Goal: Find specific page/section: Find specific page/section

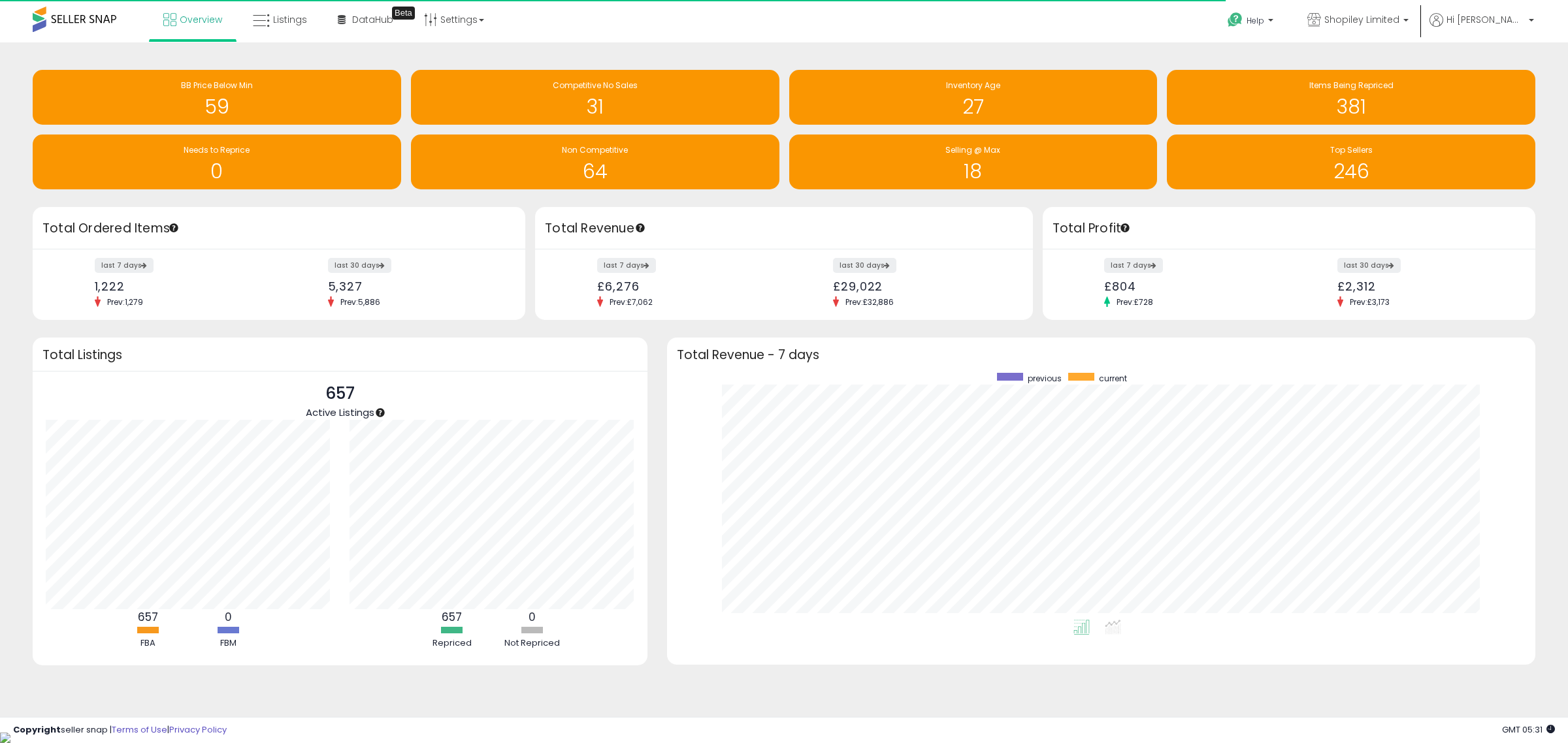
scroll to position [247, 843]
click at [274, 15] on span "Listings" at bounding box center [290, 20] width 34 height 13
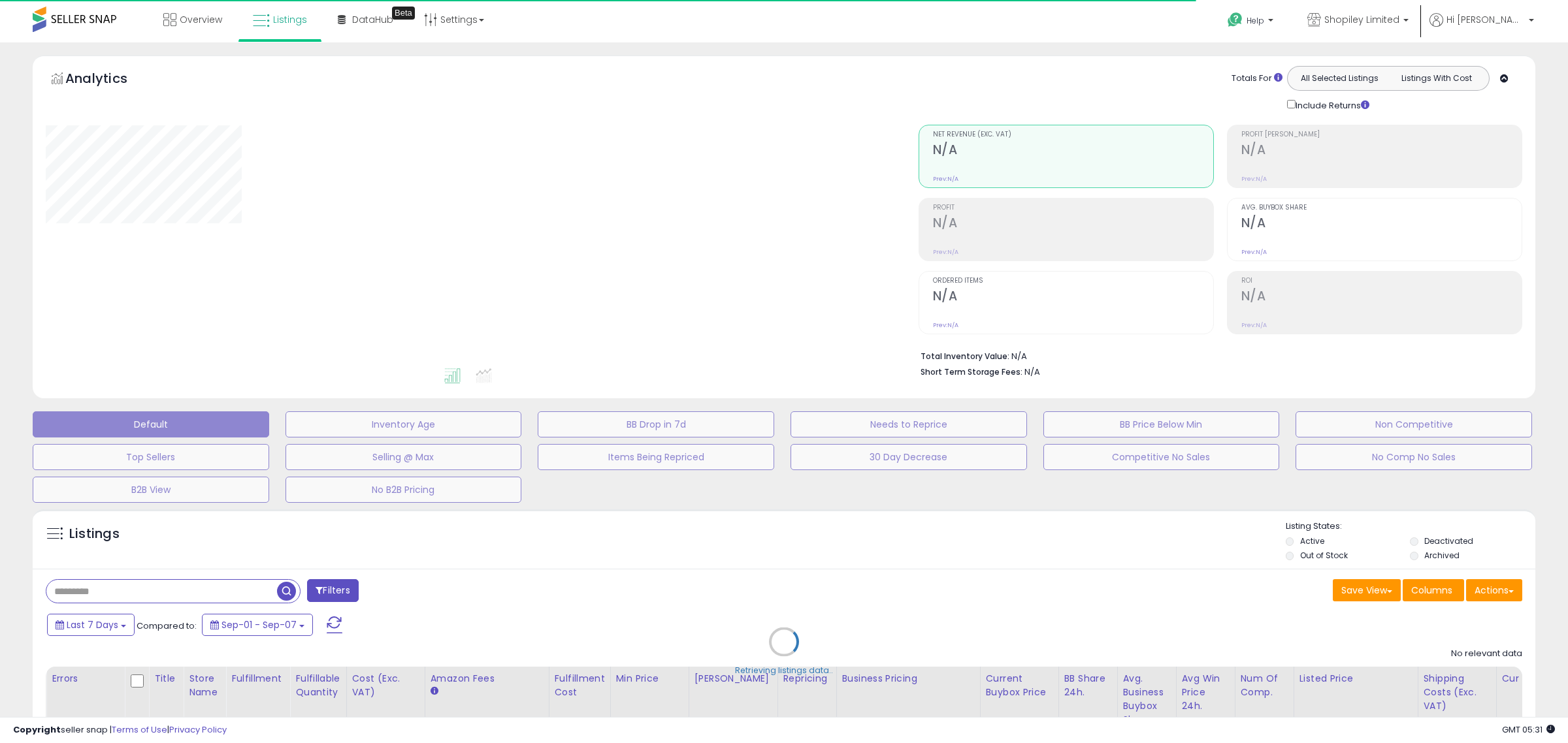
click at [191, 588] on div "Retrieving listings data.." at bounding box center [784, 651] width 1522 height 297
click at [177, 594] on div "Retrieving listings data.." at bounding box center [784, 651] width 1522 height 297
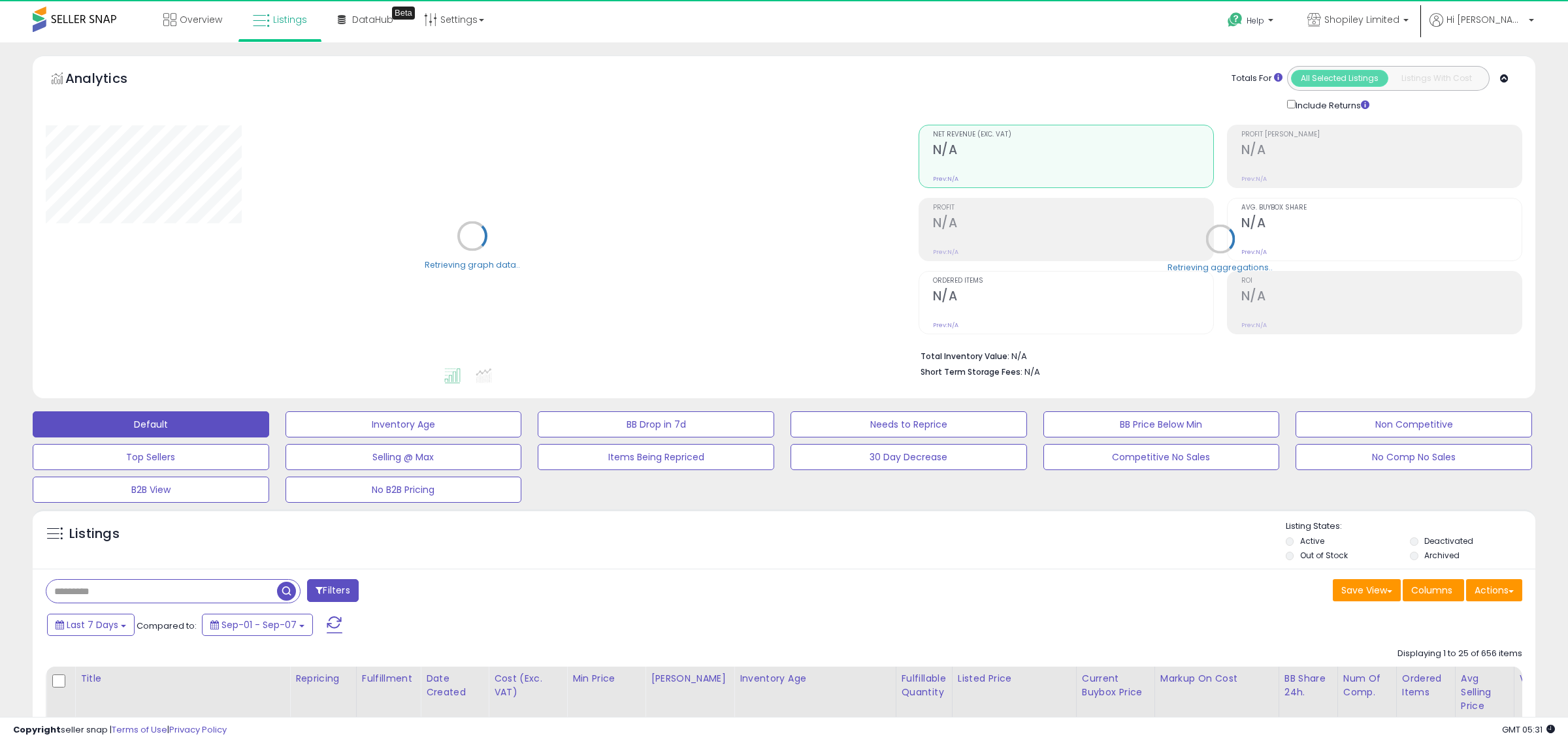
click at [177, 594] on input "text" at bounding box center [161, 591] width 230 height 23
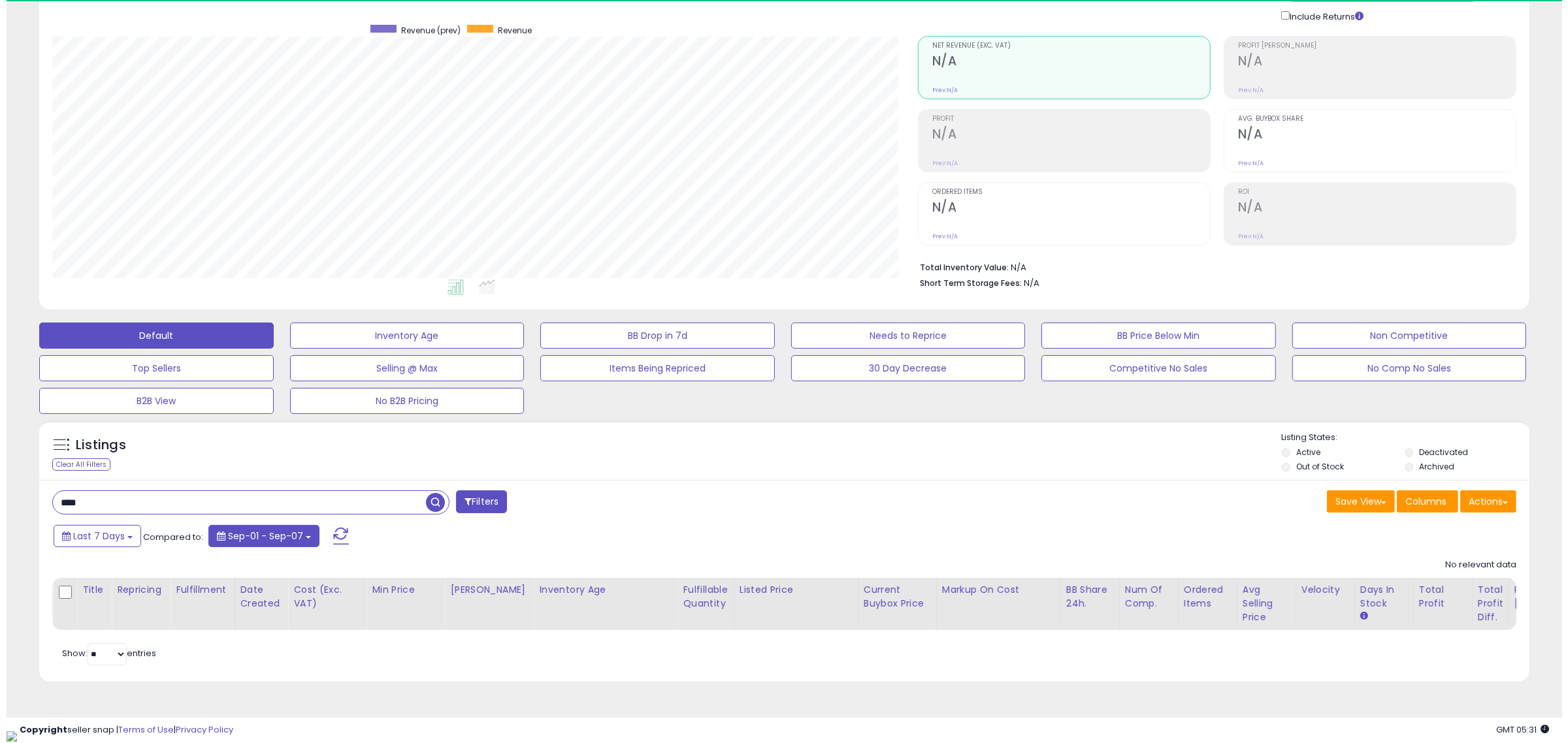
scroll to position [267, 866]
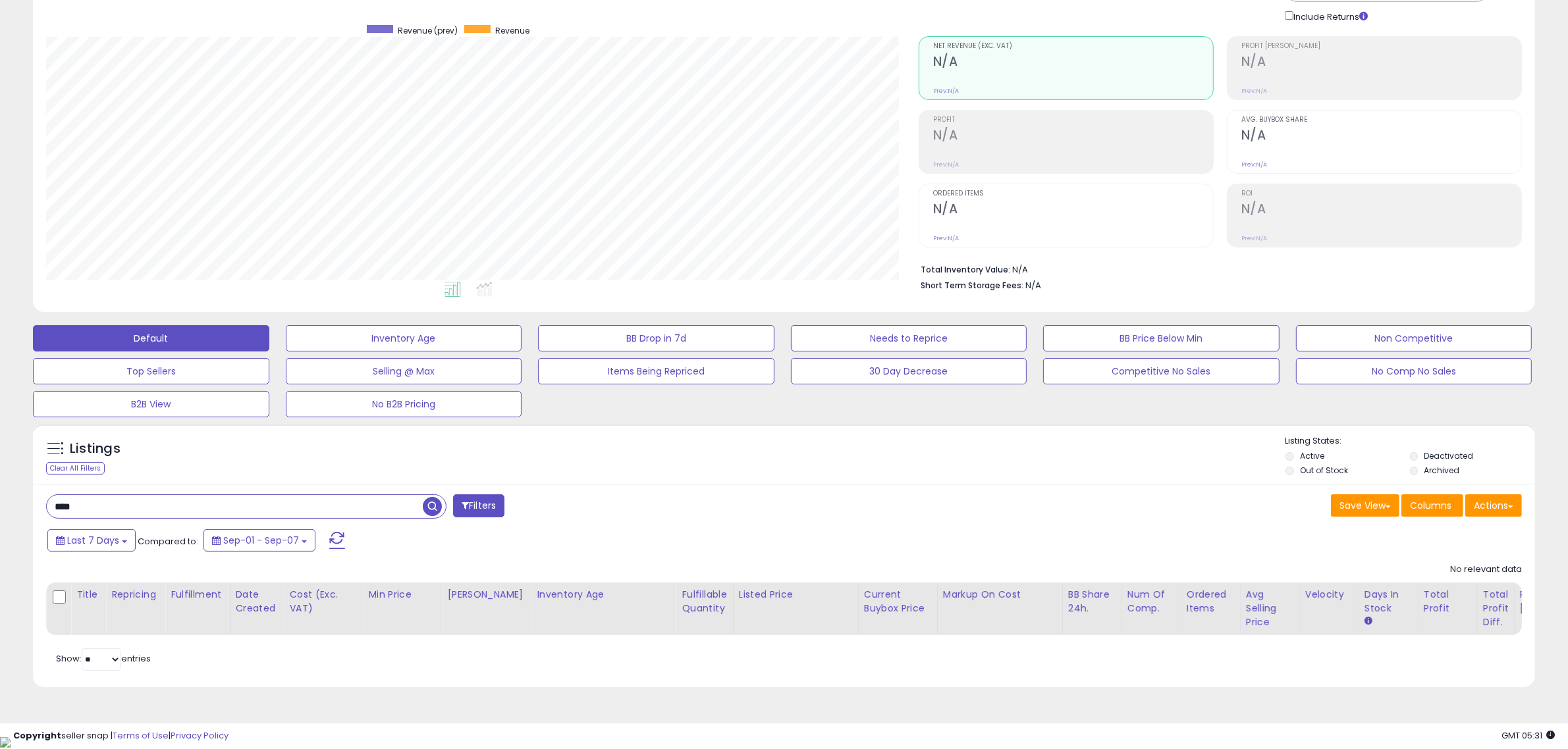
click at [432, 504] on span "button" at bounding box center [433, 507] width 19 height 19
drag, startPoint x: 155, startPoint y: 512, endPoint x: 53, endPoint y: 511, distance: 102.0
click at [53, 511] on input "****" at bounding box center [234, 506] width 376 height 23
type input "****"
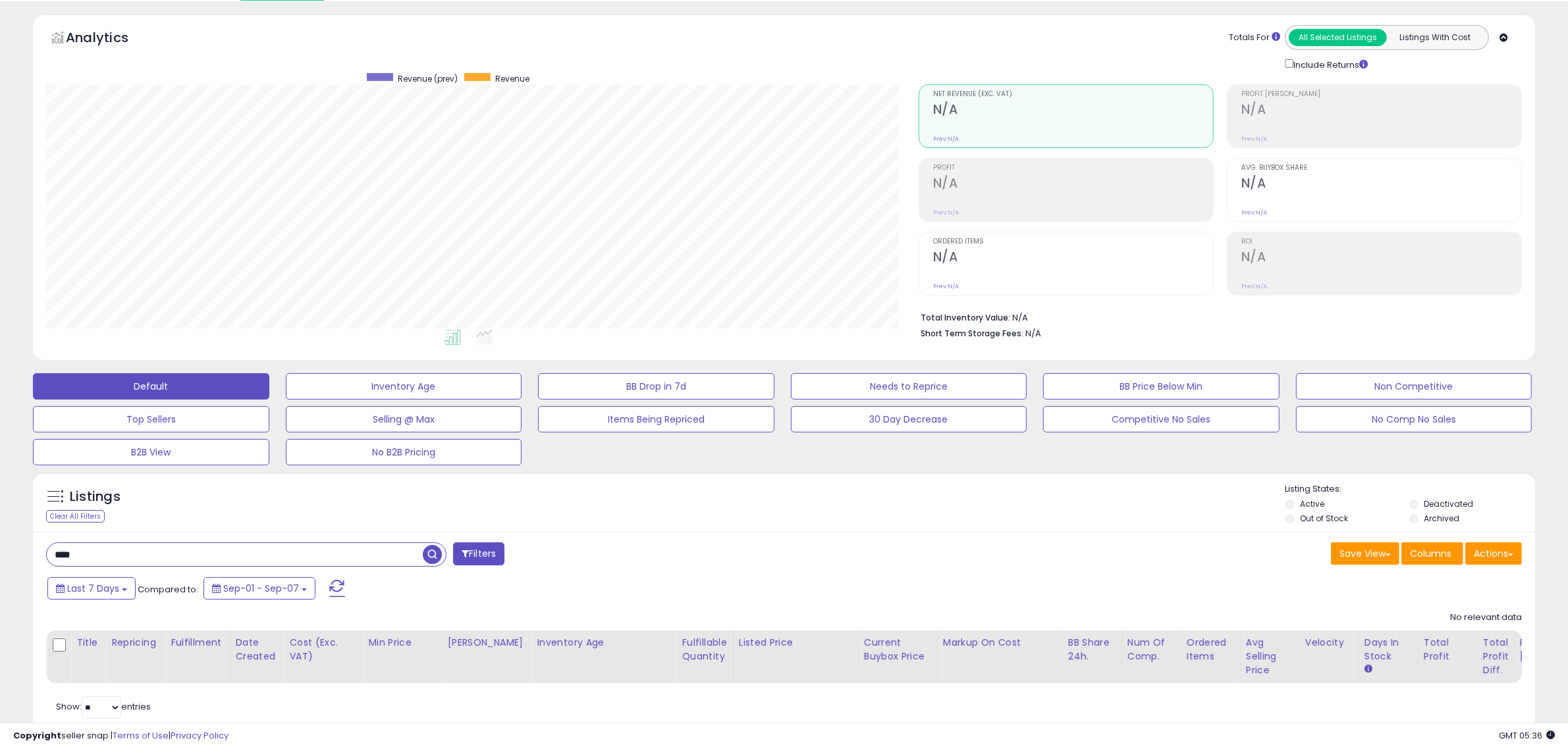
scroll to position [0, 0]
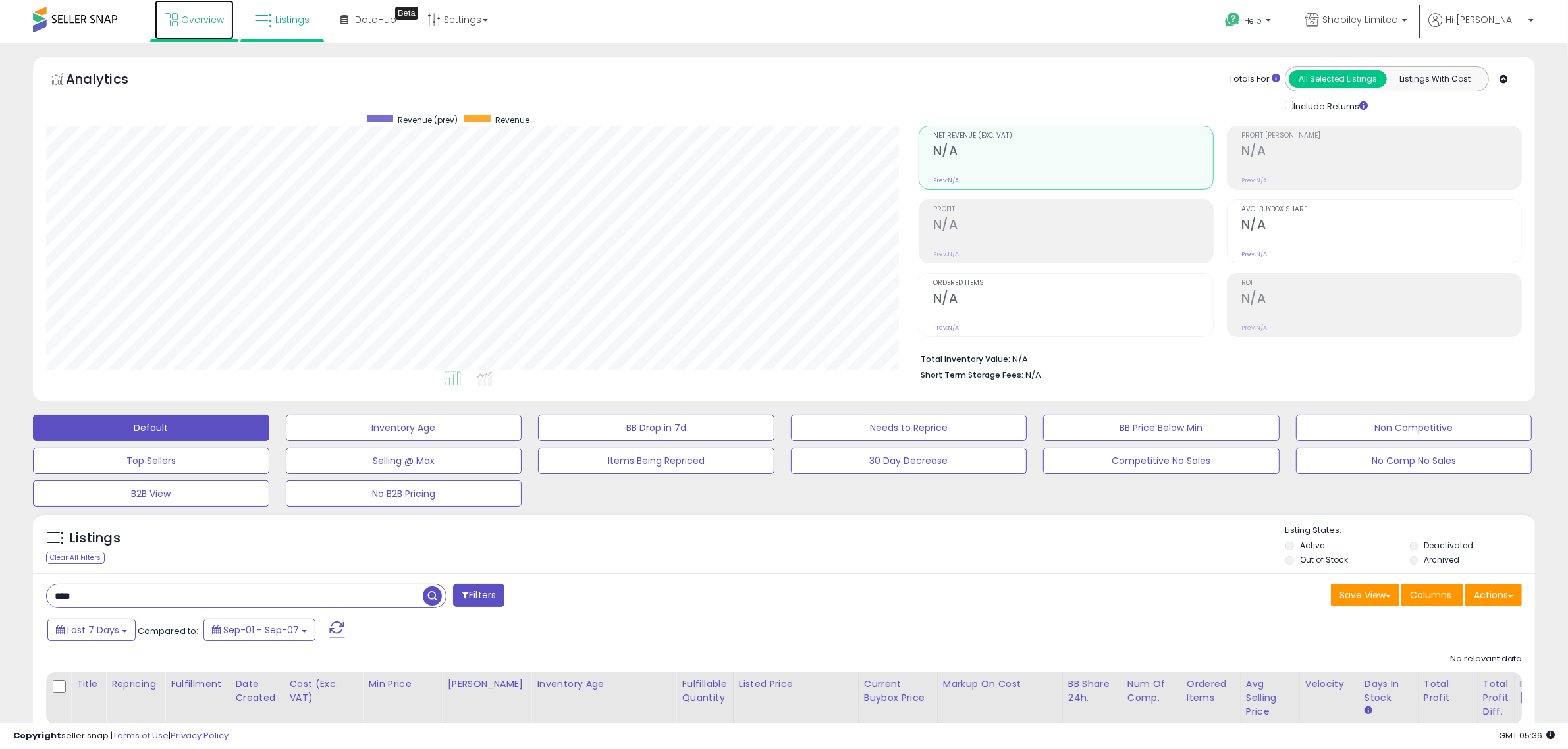
click at [184, 20] on span "Overview" at bounding box center [203, 20] width 43 height 13
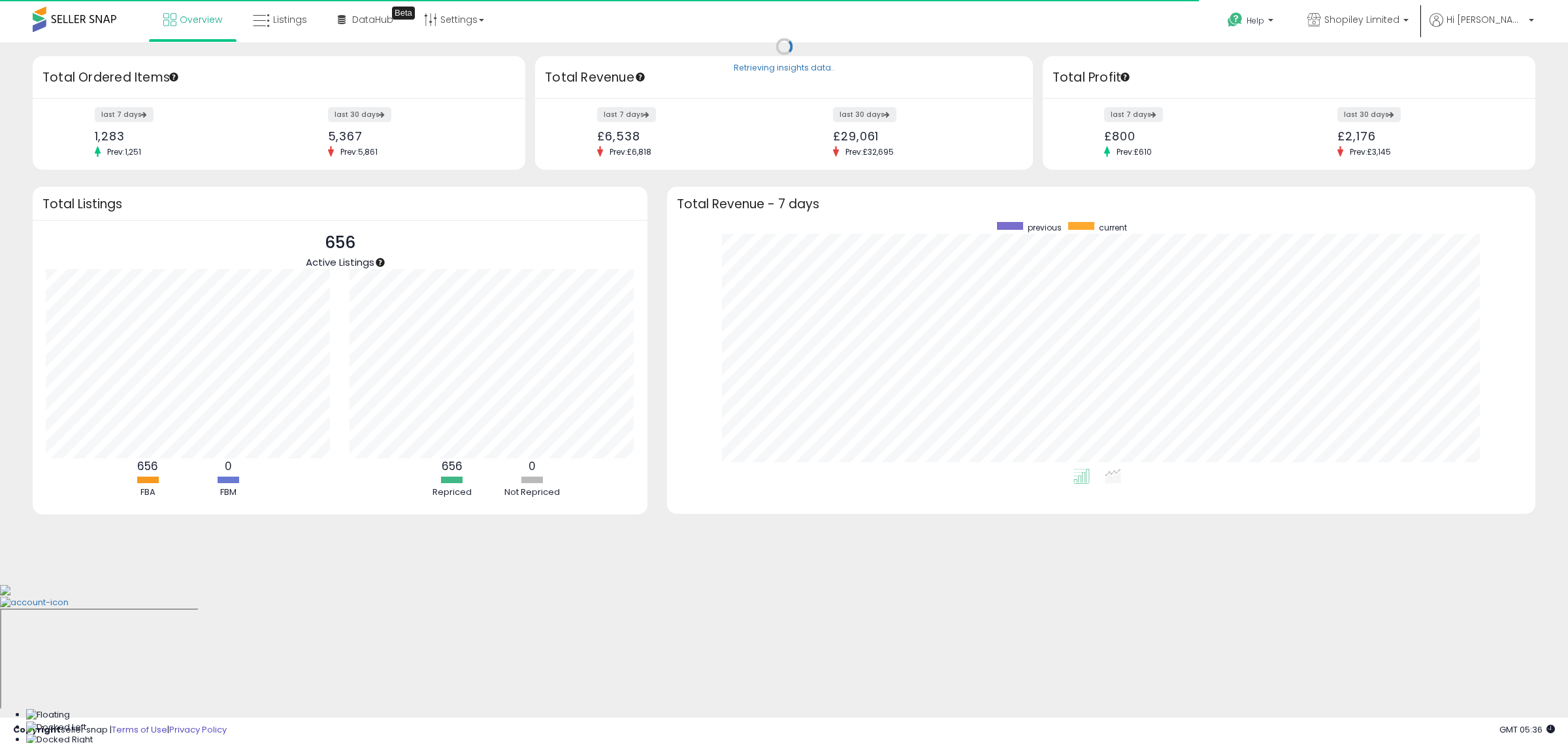
scroll to position [247, 843]
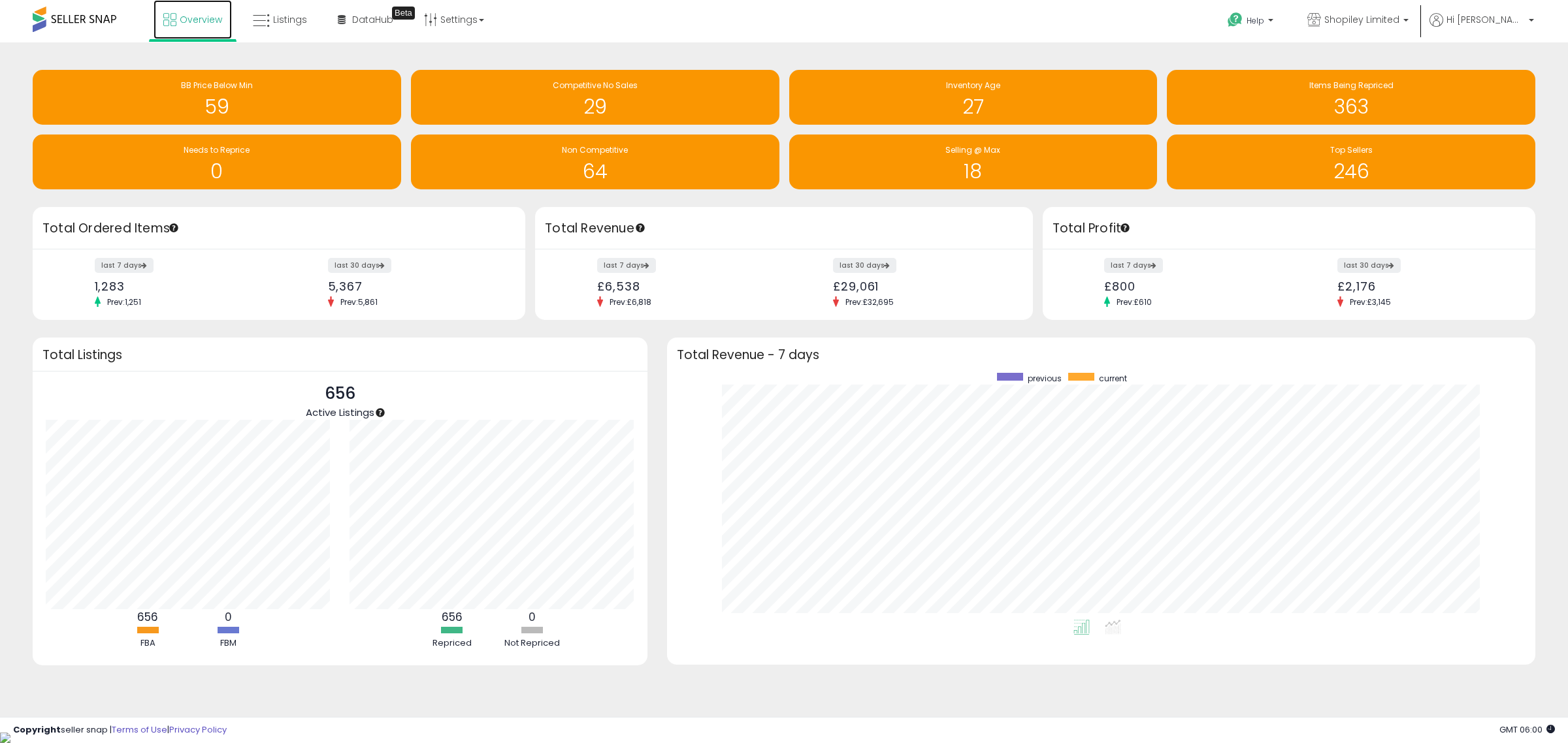
click at [181, 20] on span "Overview" at bounding box center [201, 20] width 42 height 13
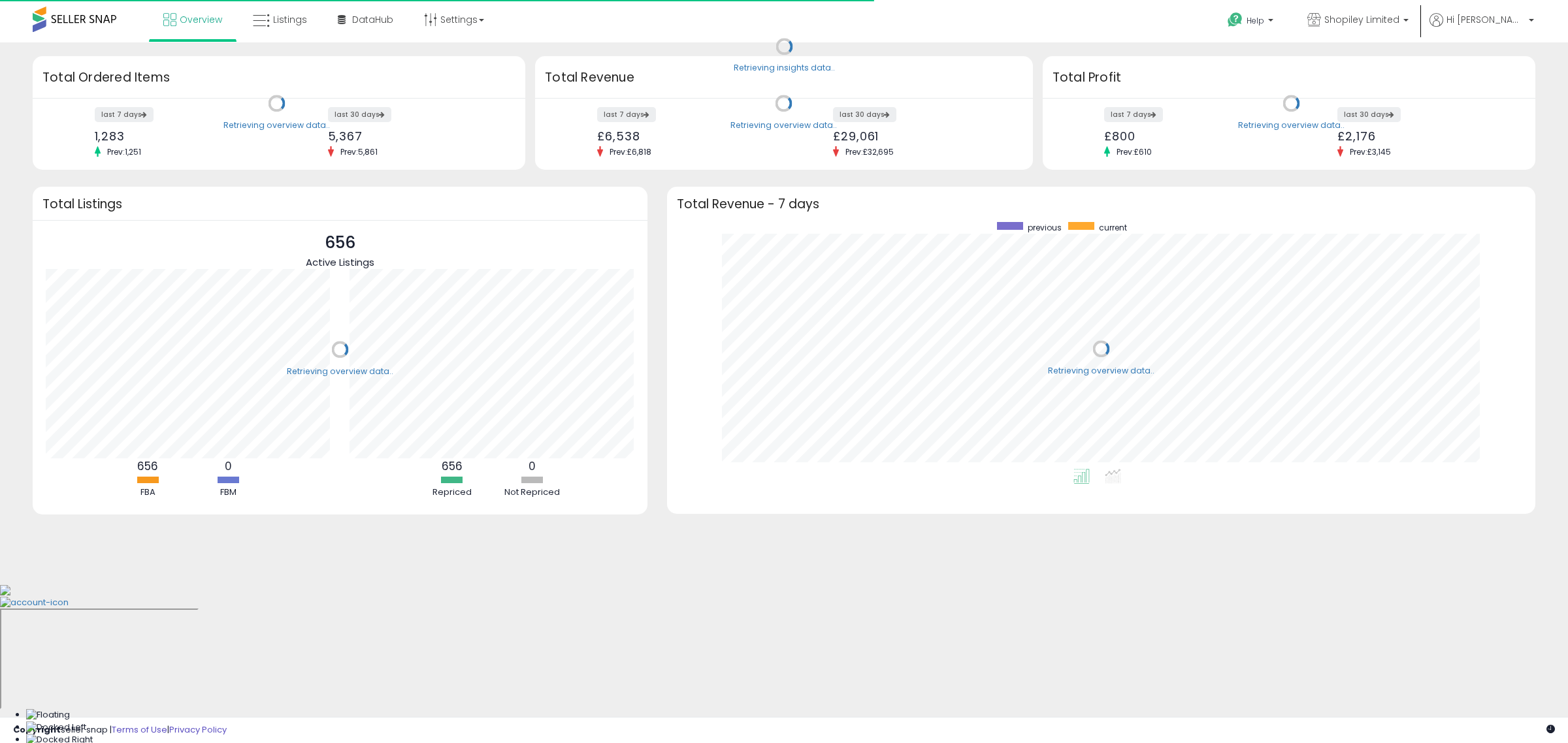
scroll to position [247, 843]
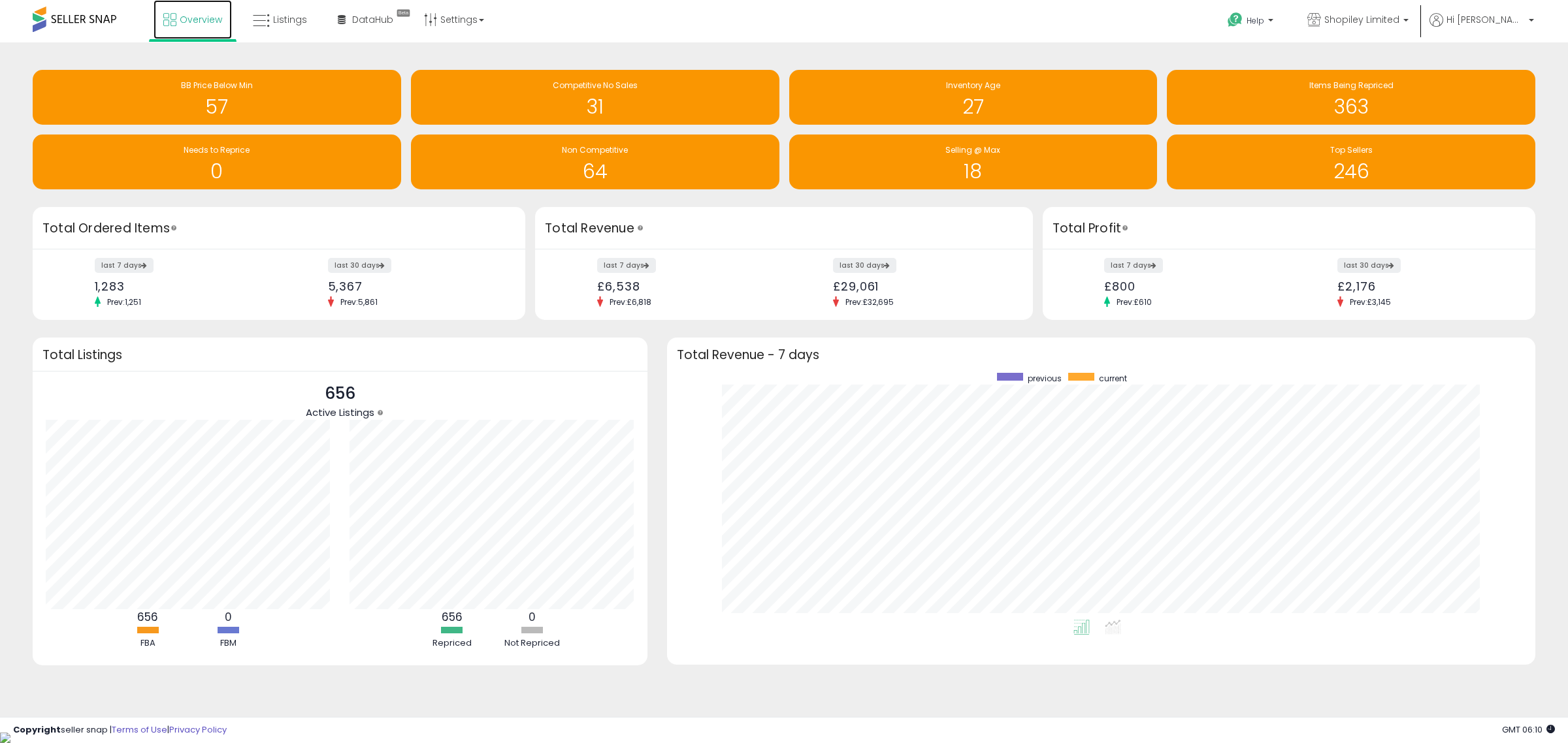
click at [194, 21] on span "Overview" at bounding box center [201, 20] width 42 height 13
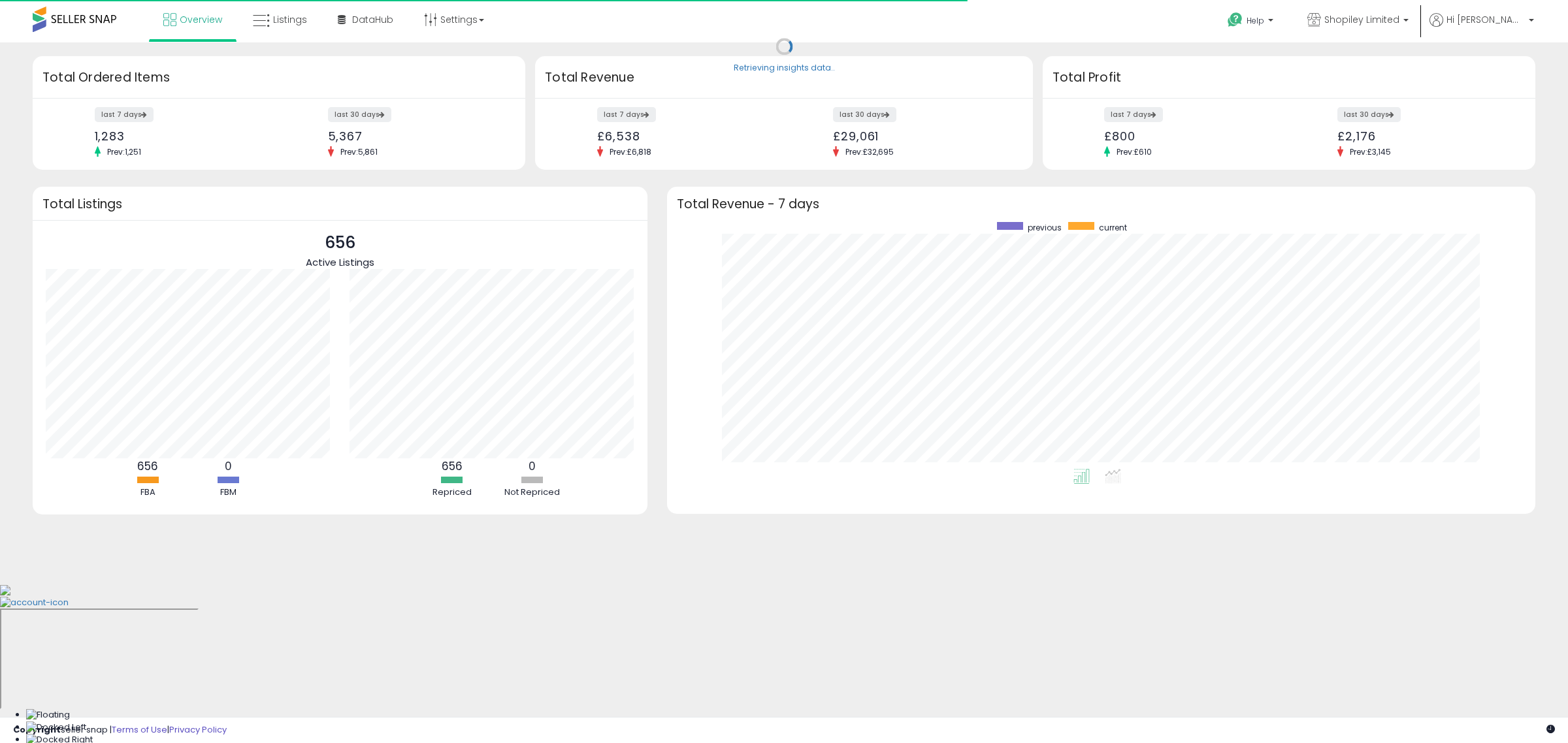
scroll to position [247, 843]
